Goal: Navigation & Orientation: Find specific page/section

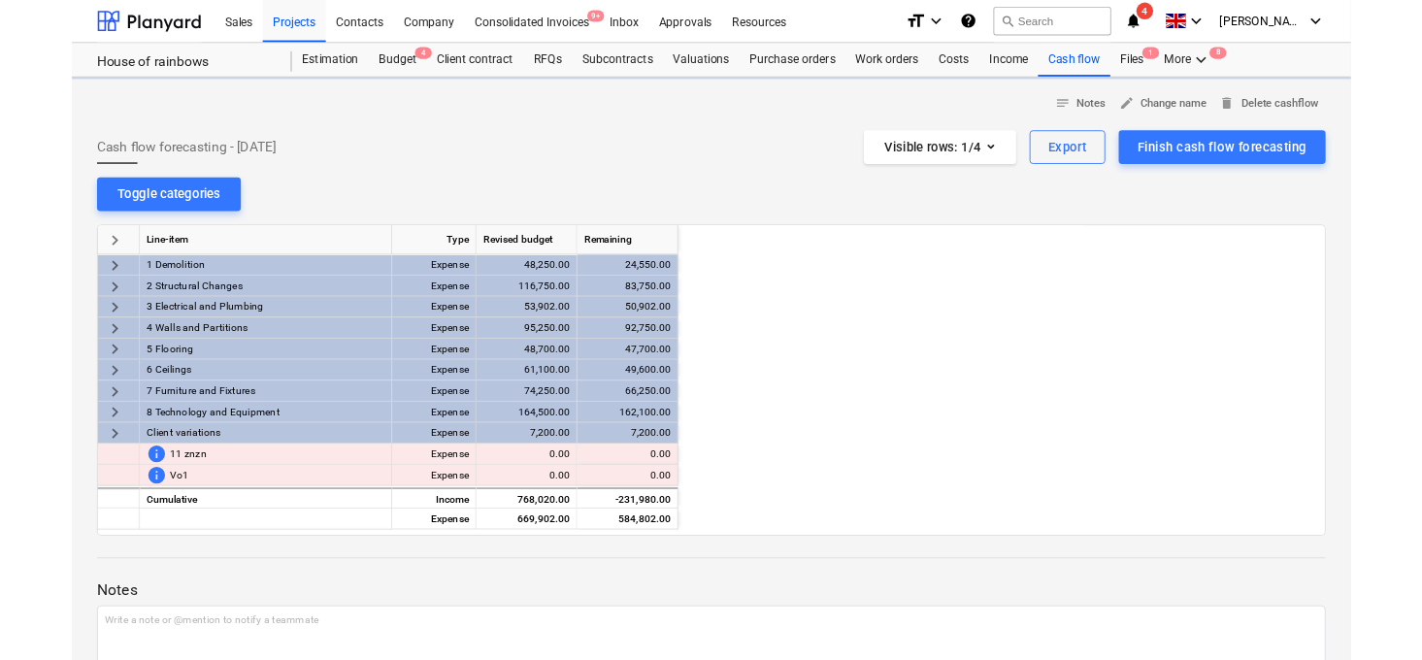
scroll to position [0, 2050]
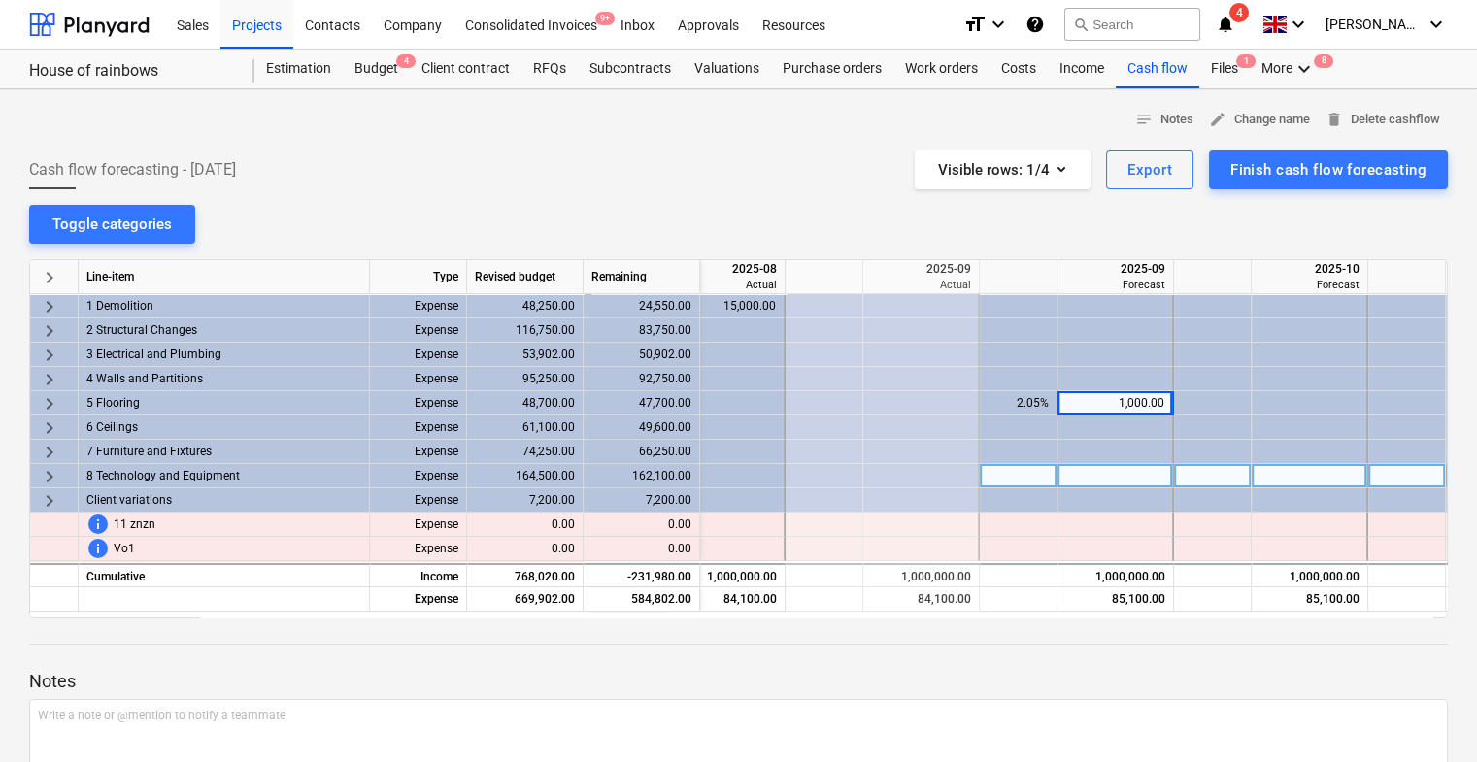
click at [36, 482] on div "keyboard_arrow_right" at bounding box center [54, 476] width 49 height 24
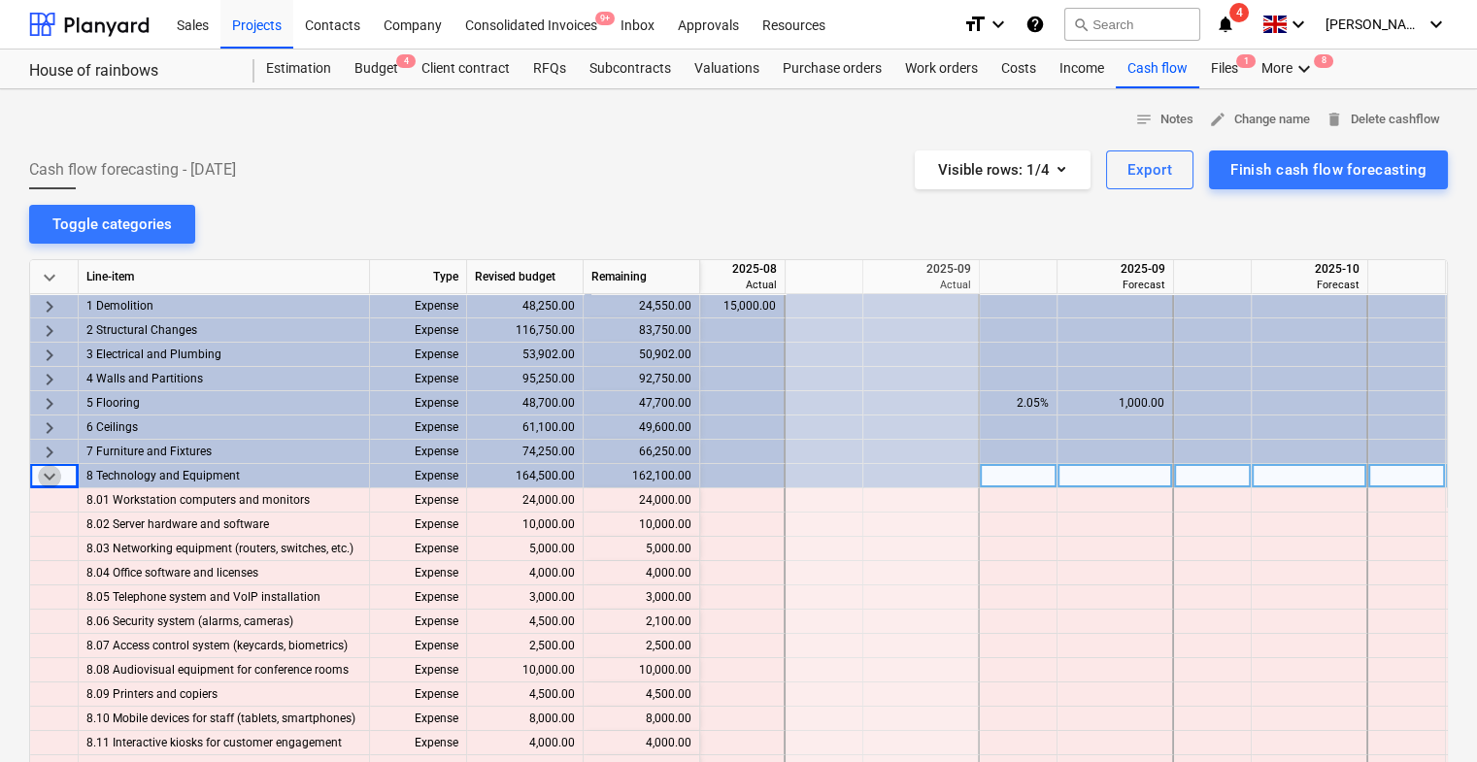
click at [44, 477] on span "keyboard_arrow_down" at bounding box center [49, 476] width 23 height 23
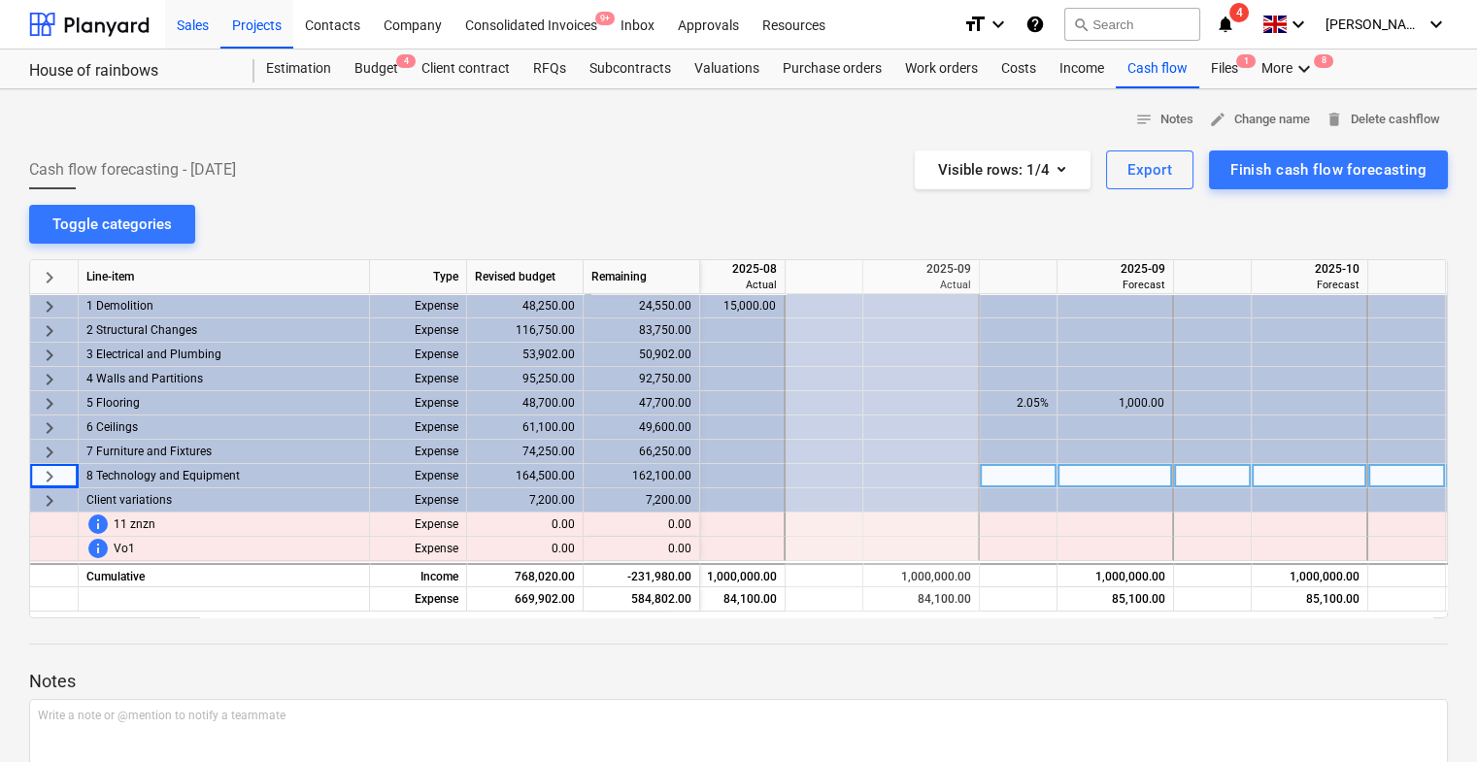
click at [207, 21] on div "Sales" at bounding box center [192, 24] width 55 height 50
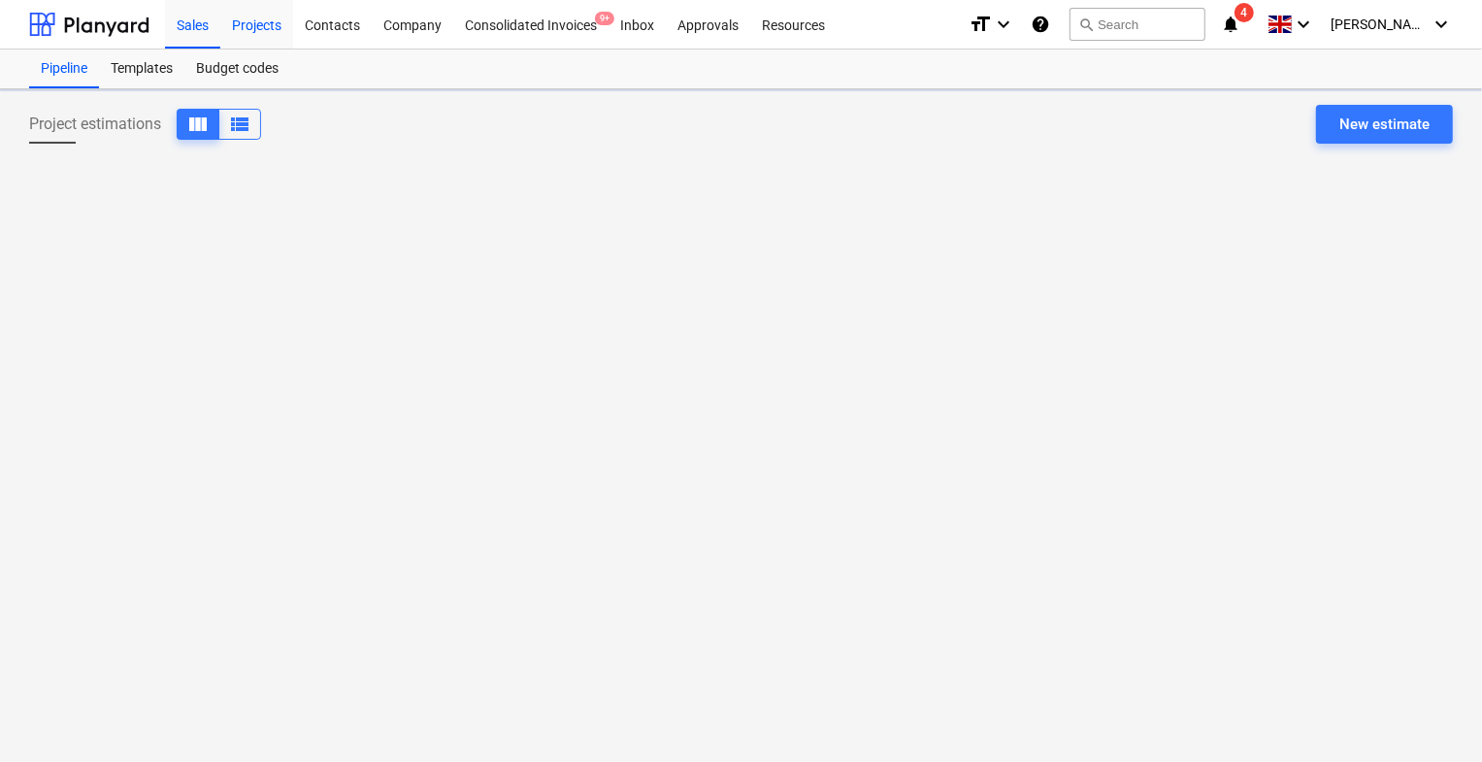
click at [277, 28] on div "Projects" at bounding box center [256, 24] width 73 height 50
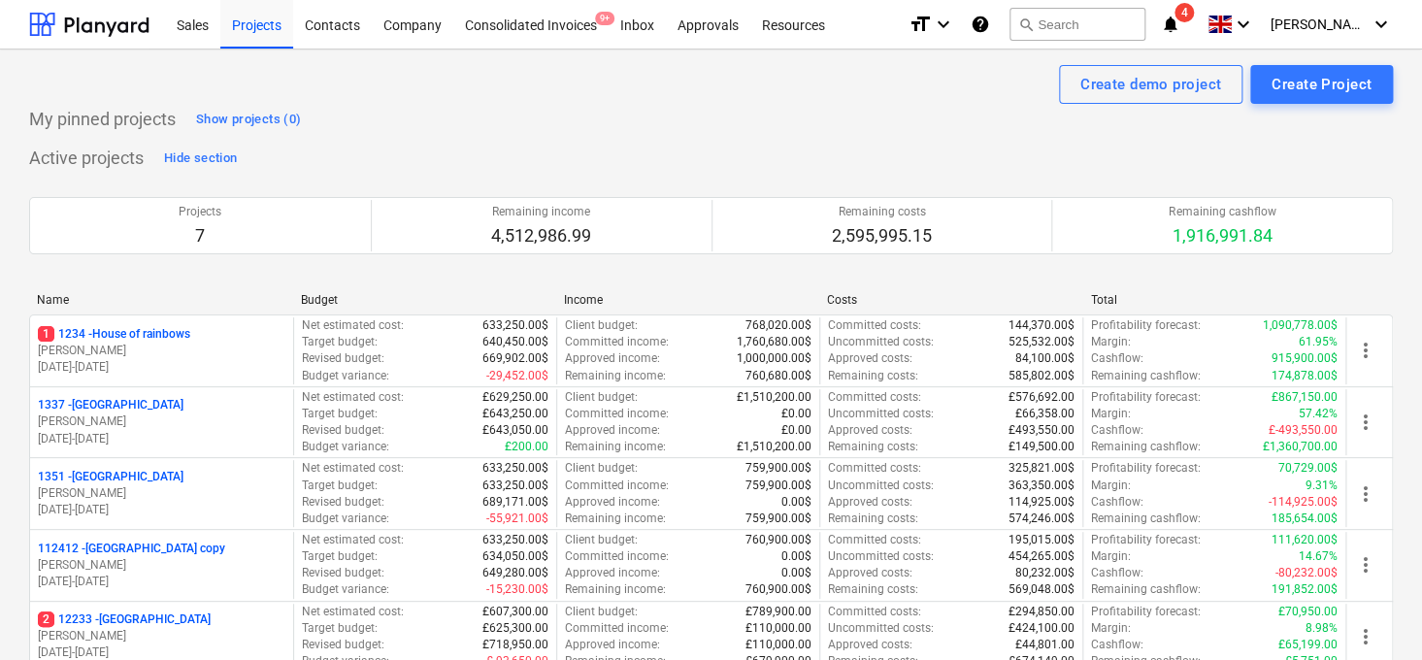
click at [1180, 22] on icon "notifications" at bounding box center [1170, 24] width 19 height 23
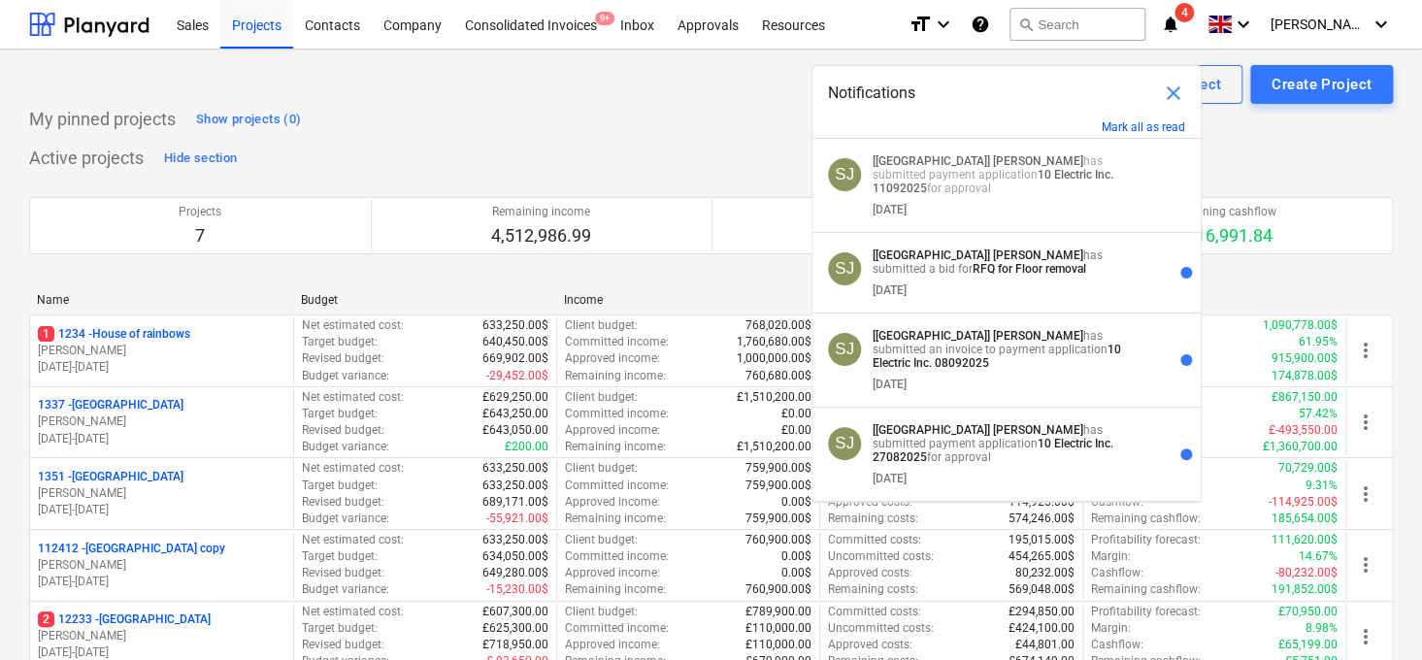
click at [1179, 97] on span "close" at bounding box center [1173, 93] width 23 height 23
